Goal: Transaction & Acquisition: Obtain resource

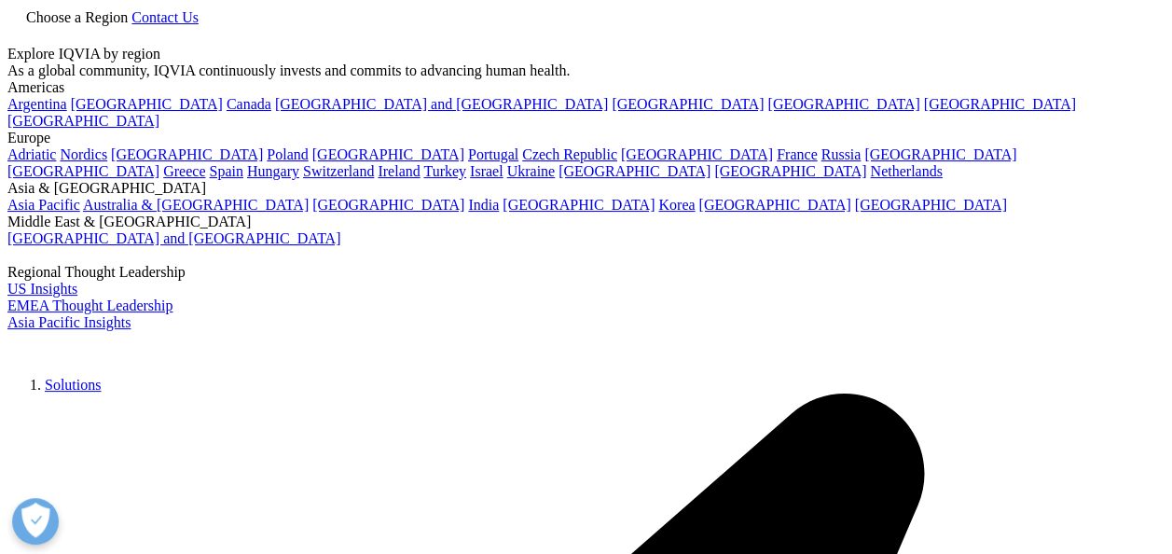
click at [131, 25] on icon at bounding box center [131, 17] width 0 height 16
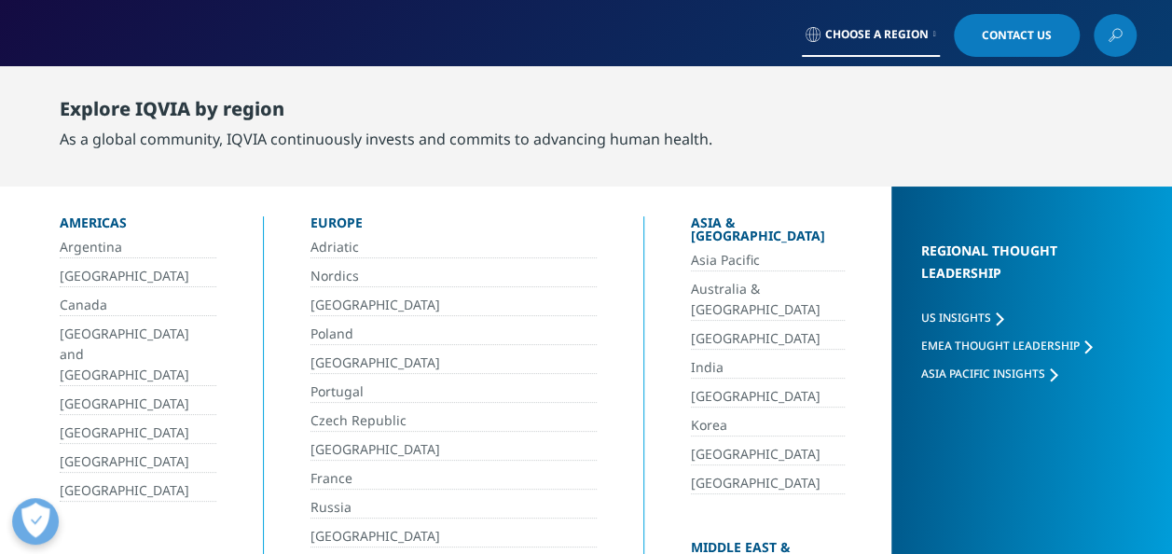
click at [84, 271] on link "[GEOGRAPHIC_DATA]" at bounding box center [138, 276] width 157 height 21
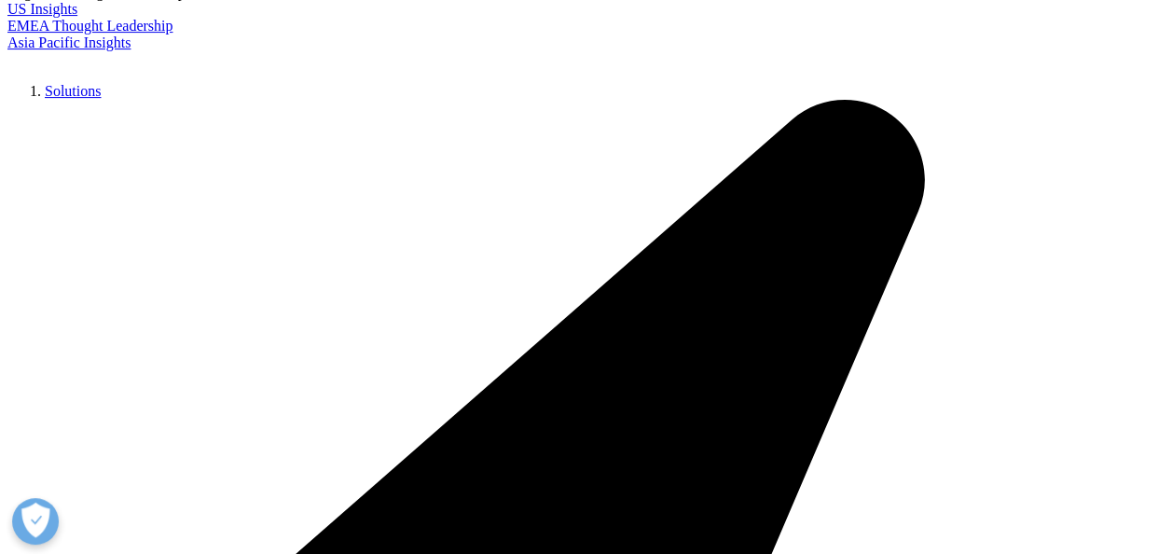
scroll to position [466, 0]
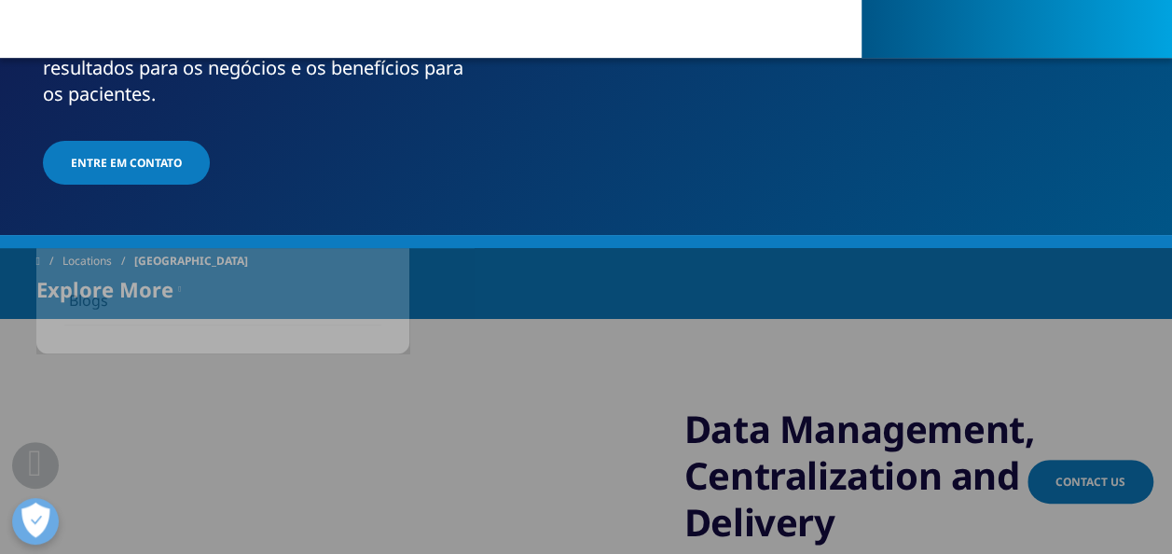
click at [181, 278] on icon at bounding box center [179, 289] width 3 height 22
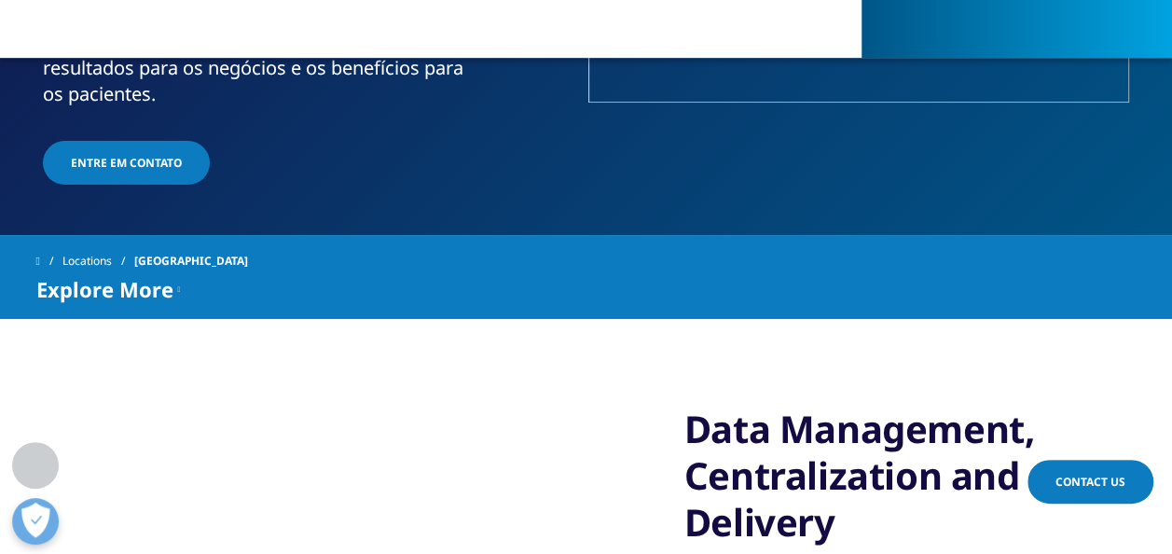
click at [181, 278] on icon at bounding box center [179, 289] width 3 height 22
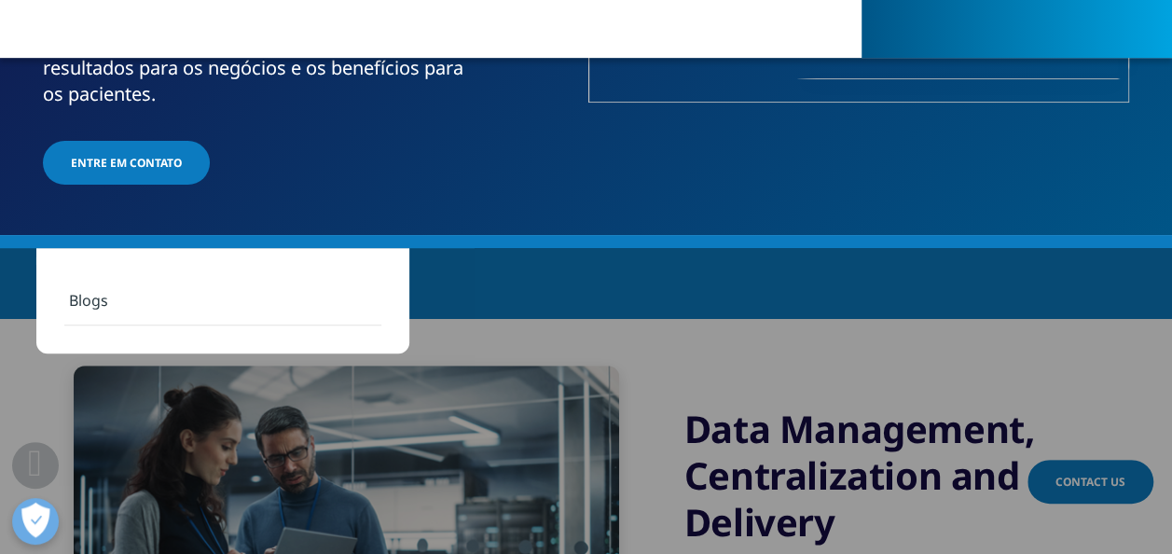
click at [515, 319] on div "Data Management, Centralization and Delivery Challenges and Trends in LATAM lea…" at bounding box center [586, 540] width 1100 height 442
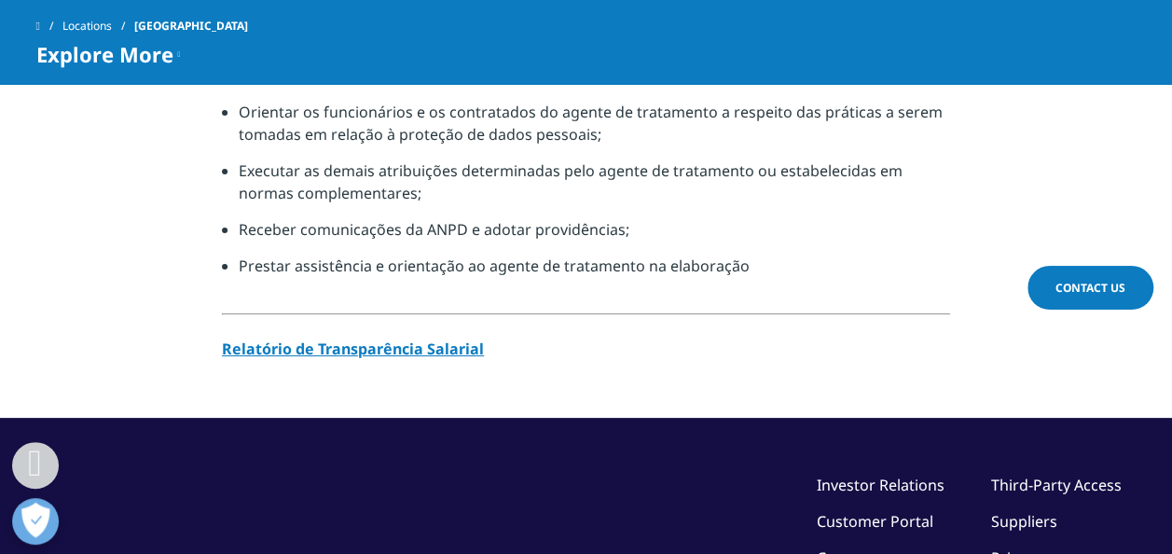
scroll to position [1628, 0]
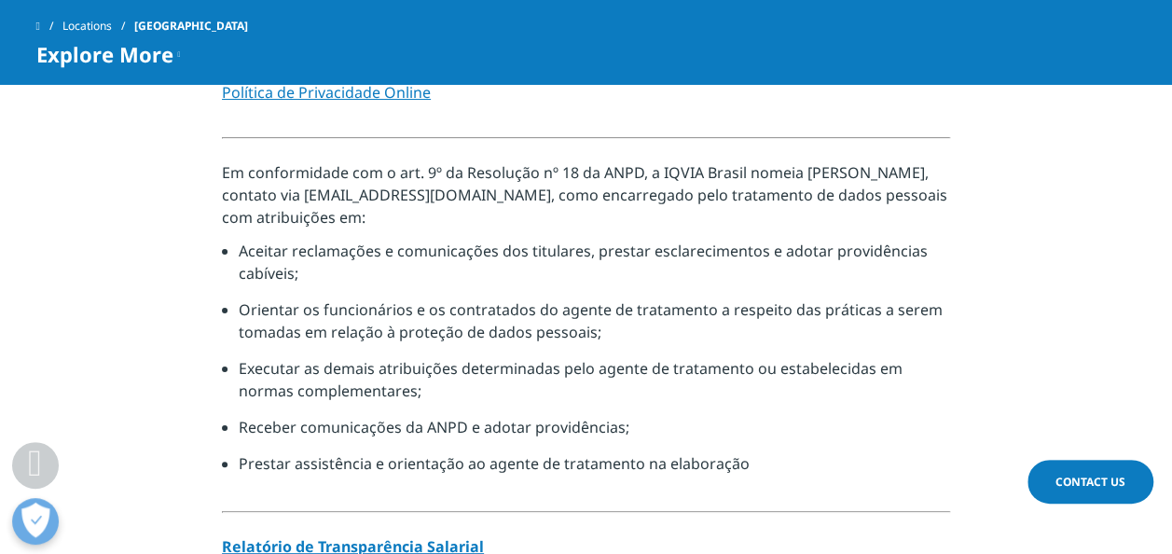
click at [41, 459] on span at bounding box center [35, 462] width 14 height 40
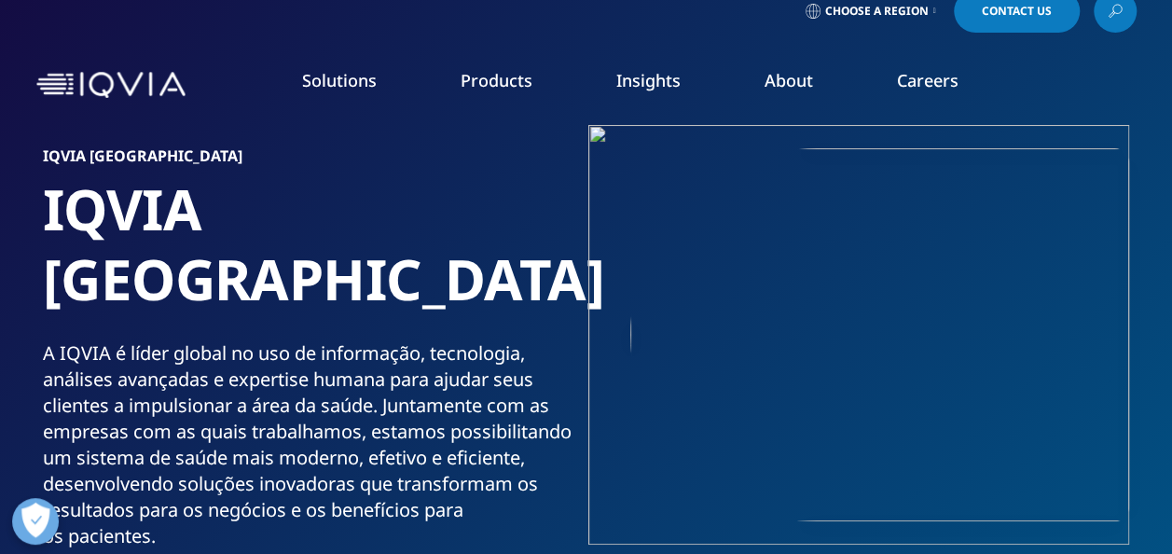
scroll to position [0, 0]
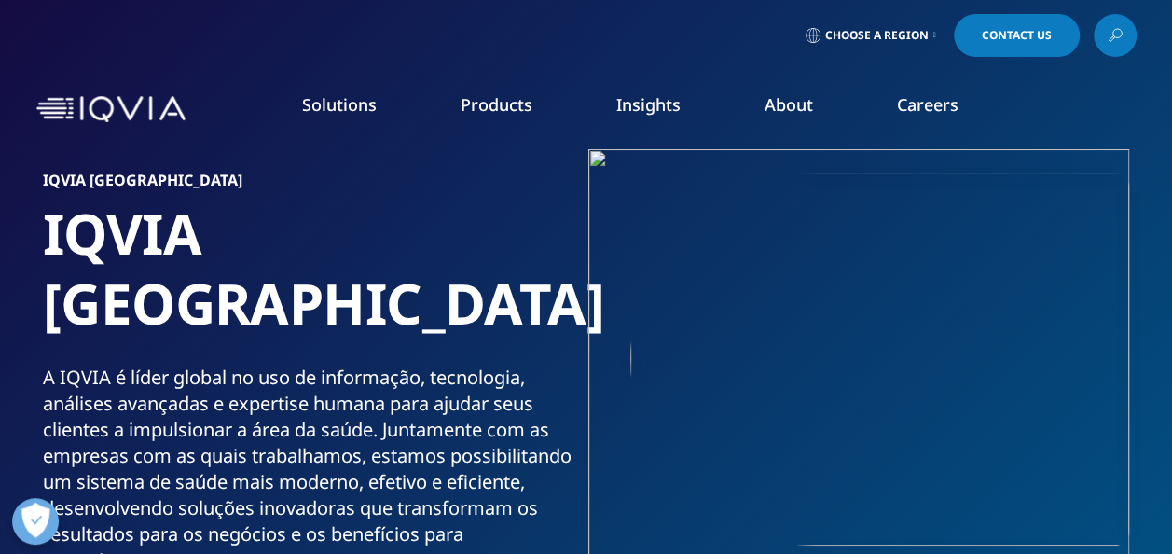
click at [566, 427] on link "READ MORE" at bounding box center [621, 433] width 166 height 16
click at [0, 0] on p "For this browsing session please remember my choice and don't ask again." at bounding box center [0, 0] width 0 height 0
click at [0, 0] on input "For this browsing session please remember my choice and don't ask again." at bounding box center [0, 0] width 0 height 0
checkbox input "true"
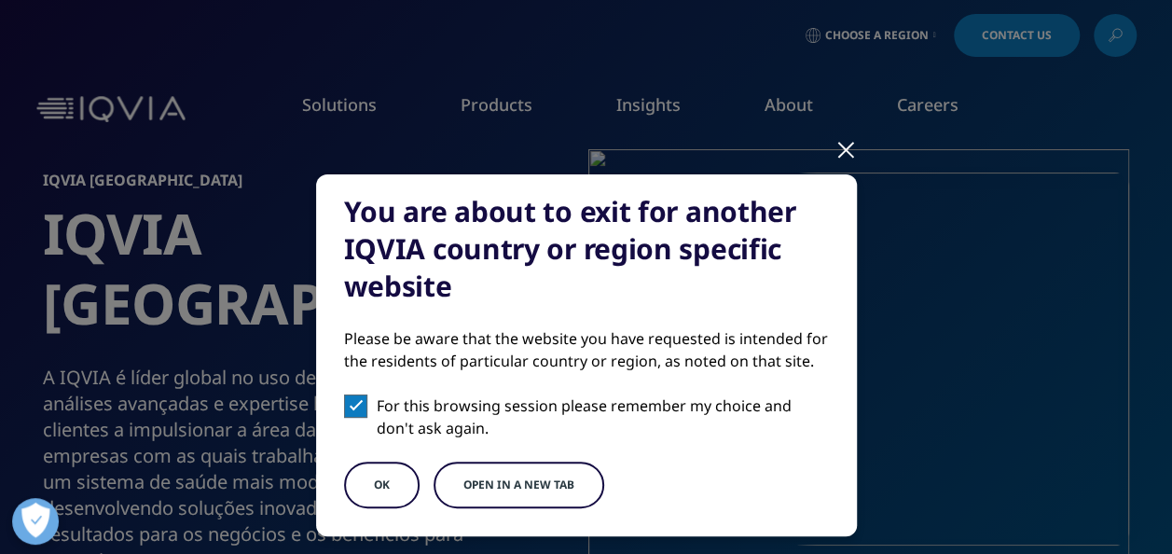
click at [373, 490] on button "OK" at bounding box center [382, 484] width 76 height 47
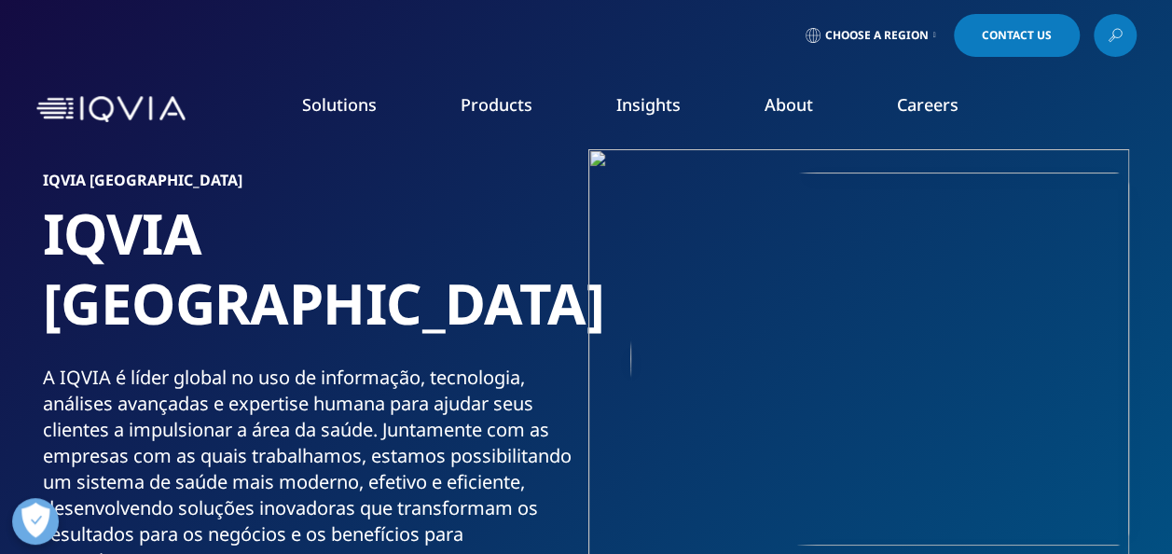
click at [373, 490] on div "A IQVIA é líder global no uso de informação, tecnologia, análises avançadas e e…" at bounding box center [311, 468] width 536 height 209
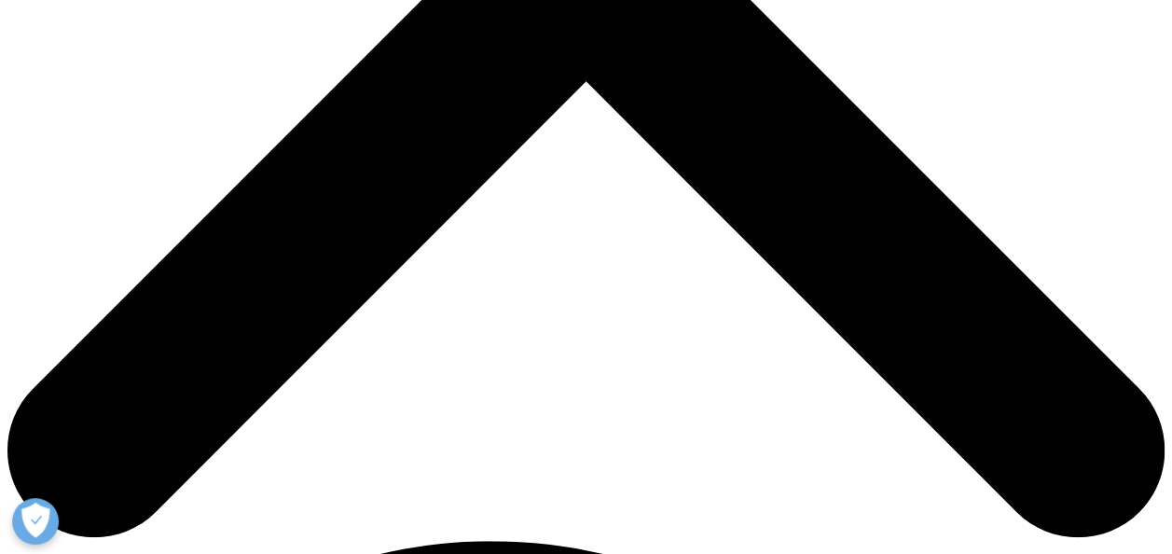
scroll to position [839, 0]
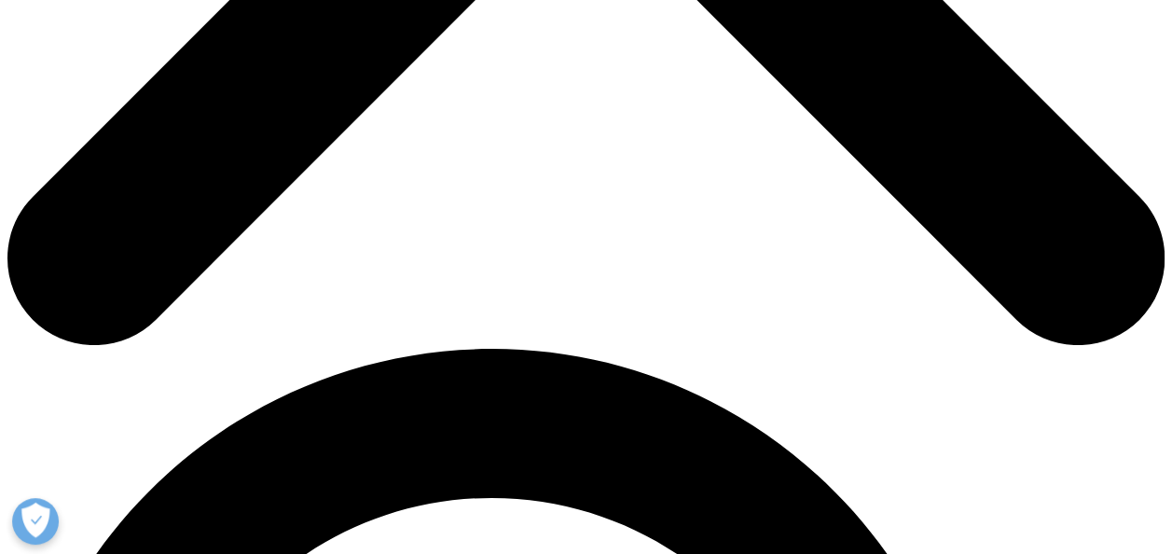
type input "f"
type input "Fabio"
type input "Oliveira"
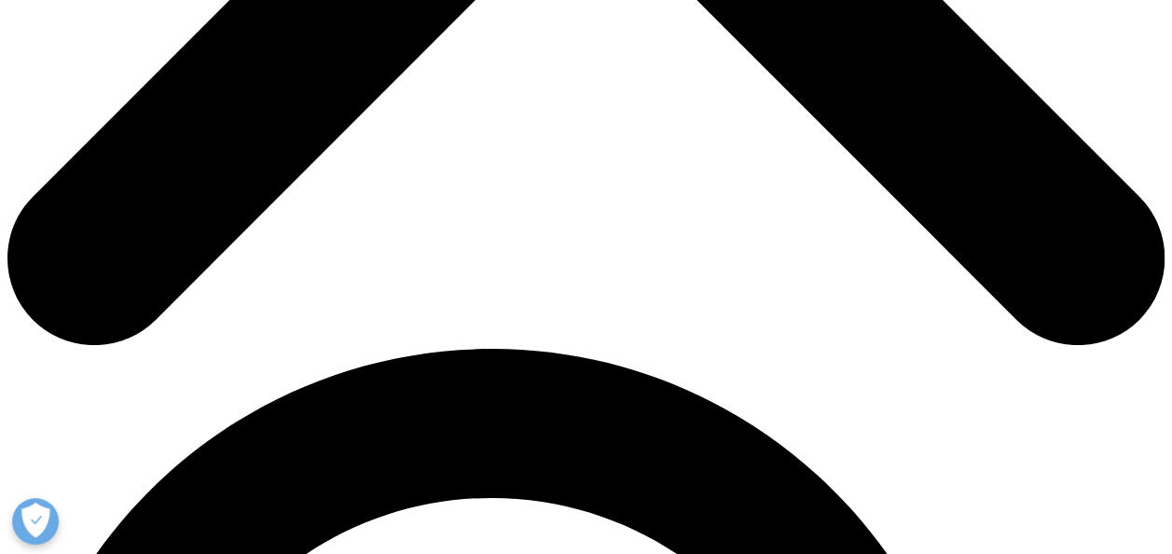
type input "fabio.martins@tivit.com"
type input "HEAD HEALTH INDUSTRY"
type input "TIVIT"
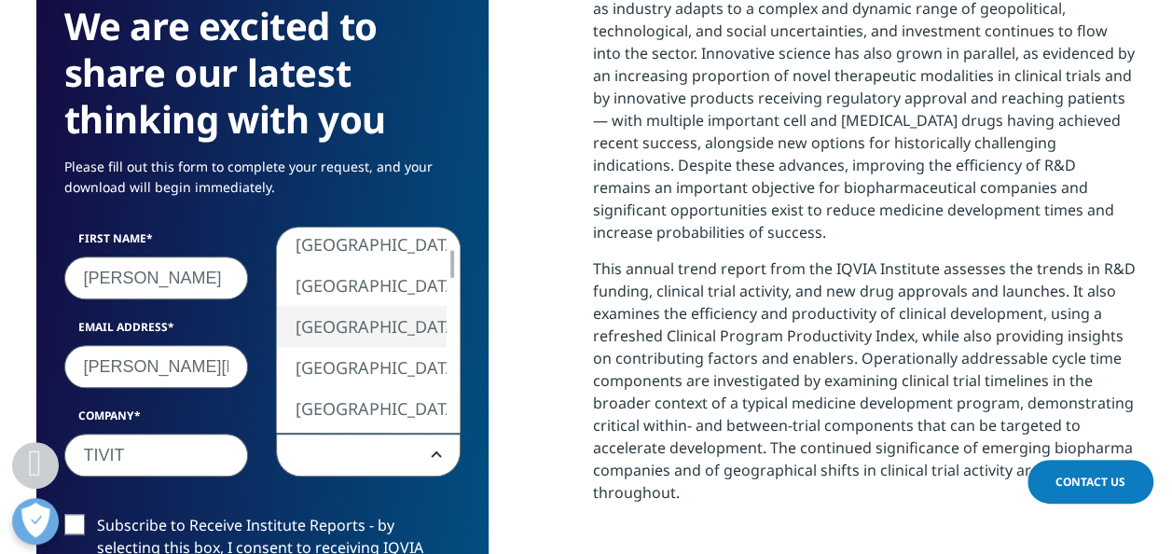
select select "[GEOGRAPHIC_DATA]"
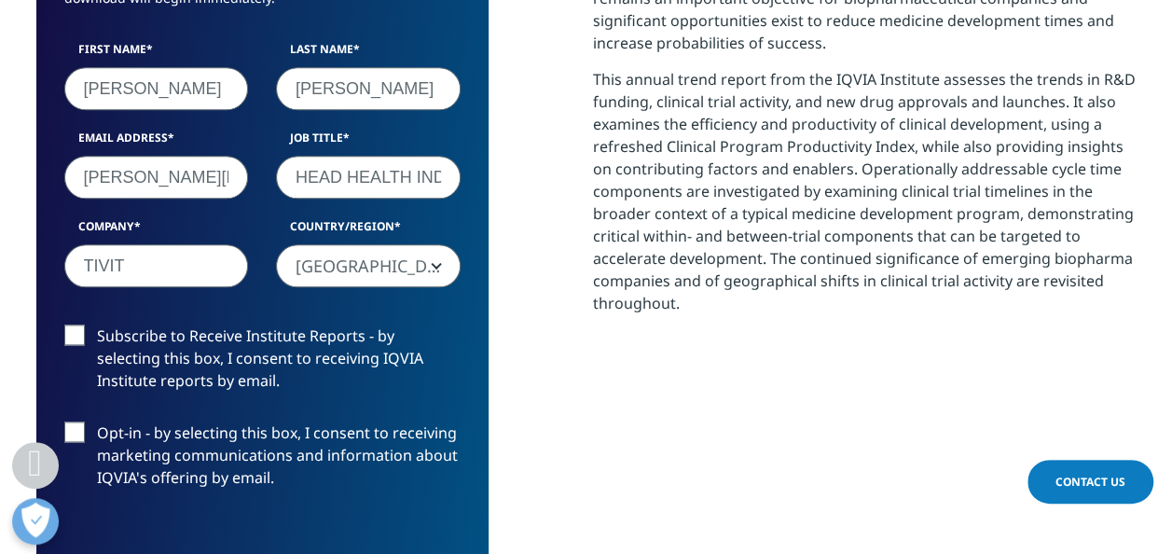
scroll to position [1119, 0]
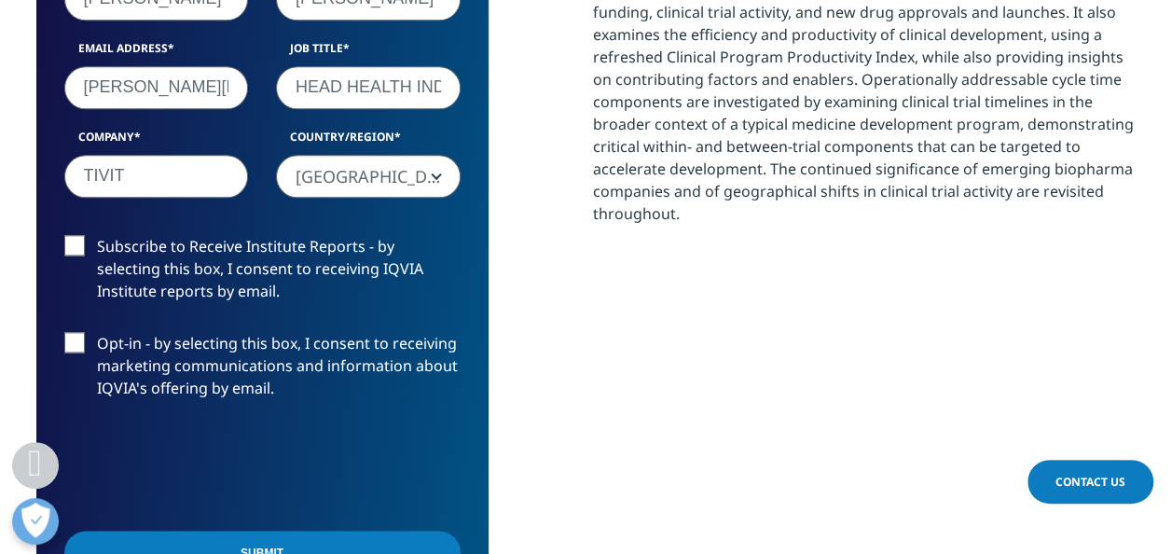
click at [84, 248] on label "Subscribe to Receive Institute Reports - by selecting this box, I consent to re…" at bounding box center [262, 273] width 396 height 77
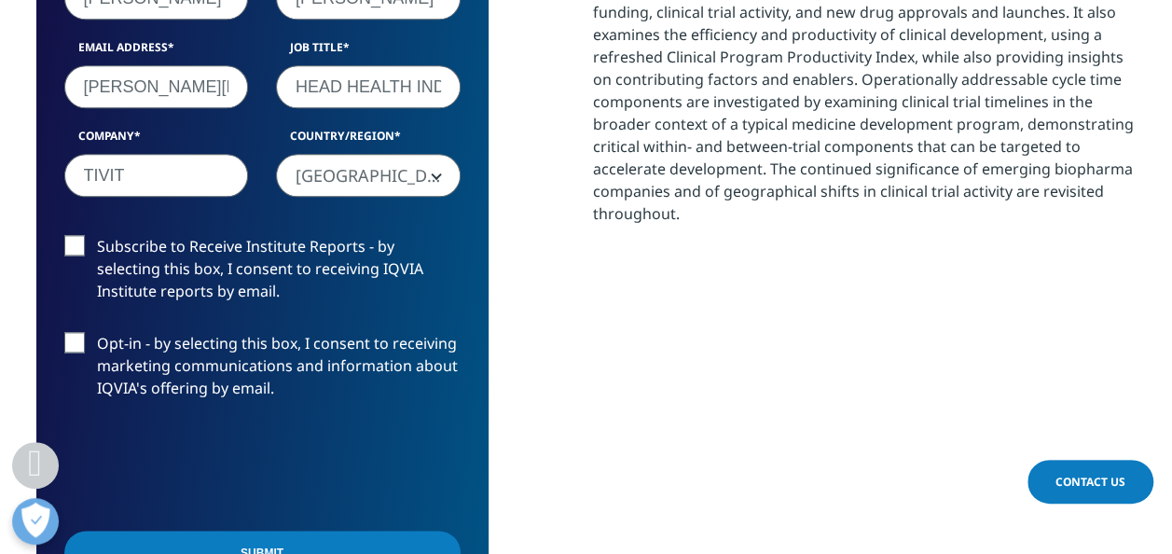
click at [97, 235] on input "Subscribe to Receive Institute Reports - by selecting this box, I consent to re…" at bounding box center [97, 235] width 0 height 0
click at [72, 341] on label "Opt-in - by selecting this box, I consent to receiving marketing communications…" at bounding box center [262, 370] width 396 height 77
click at [97, 332] on input "Opt-in - by selecting this box, I consent to receiving marketing communications…" at bounding box center [97, 332] width 0 height 0
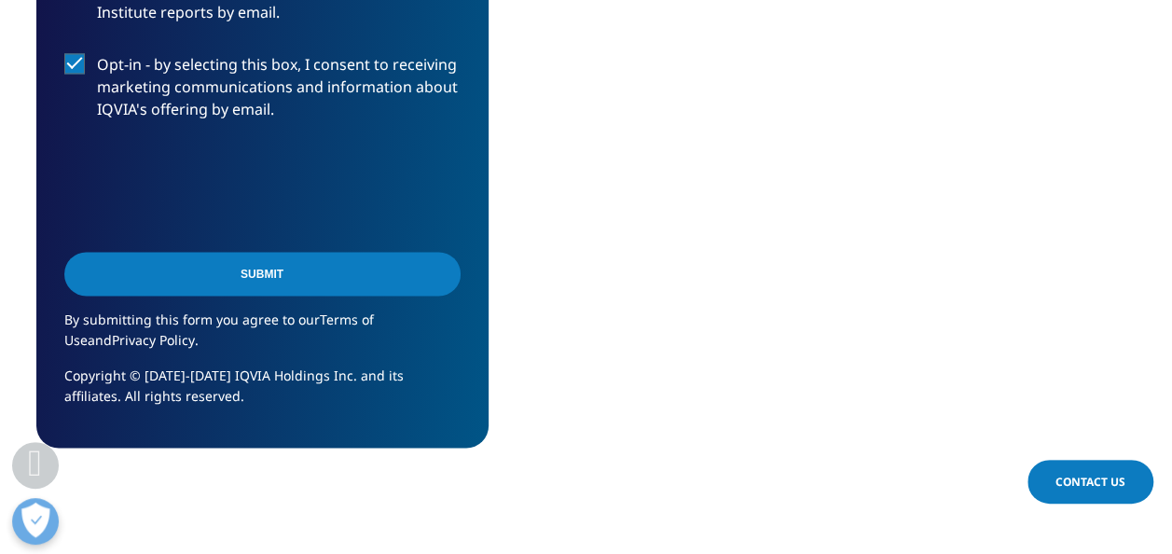
scroll to position [1398, 0]
click at [314, 280] on input "Submit" at bounding box center [262, 273] width 396 height 44
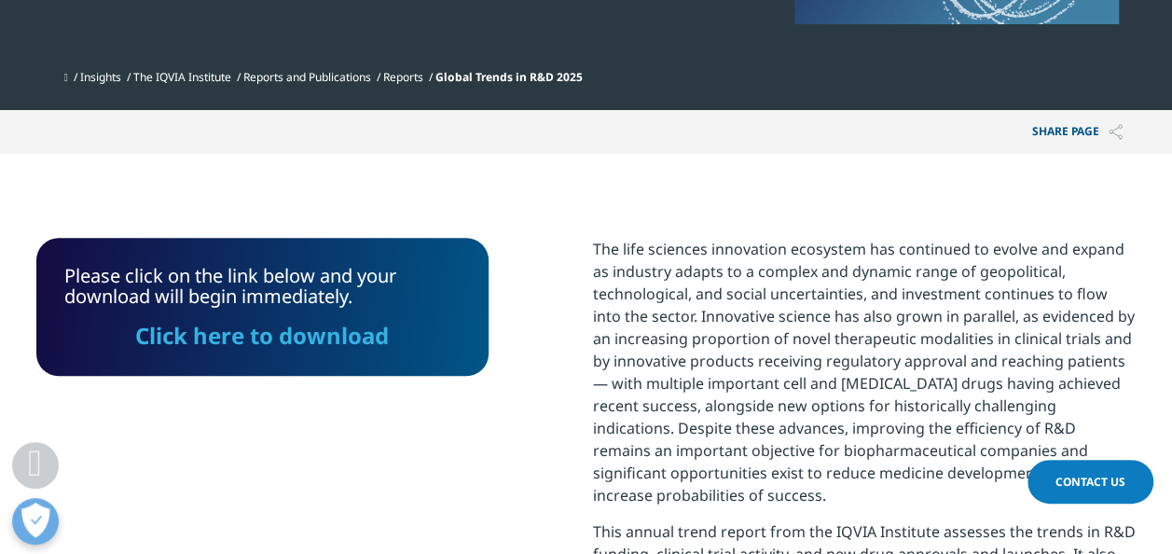
scroll to position [563, 0]
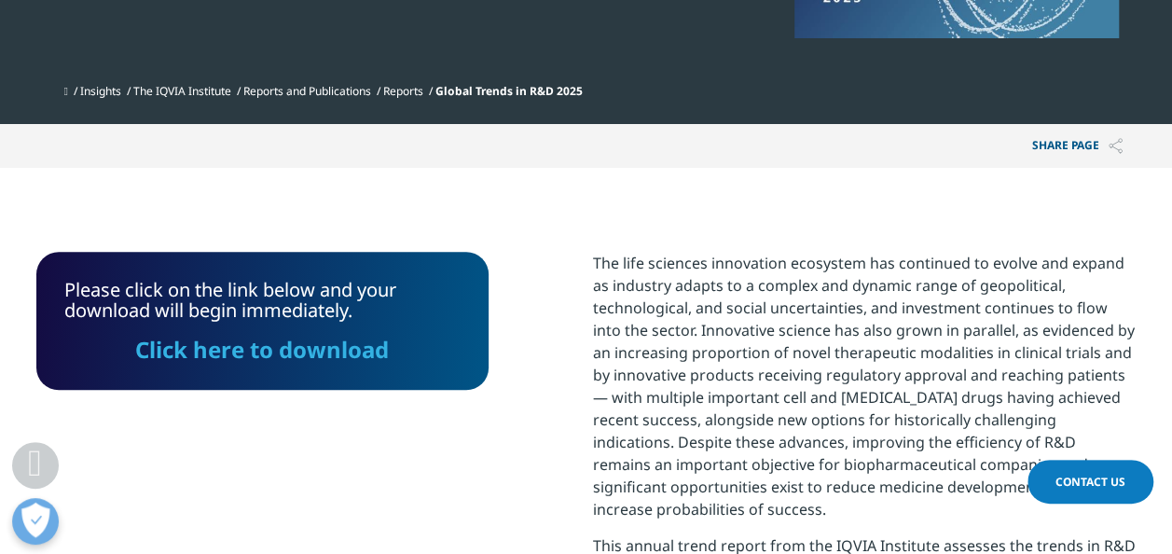
click at [296, 350] on link "Click here to download" at bounding box center [262, 349] width 254 height 31
